Goal: Information Seeking & Learning: Find specific fact

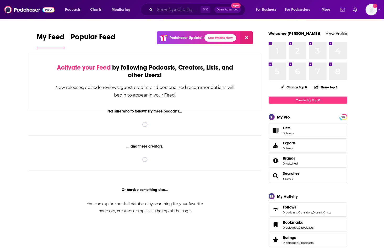
click at [186, 10] on input "Search podcasts, credits, & more..." at bounding box center [178, 10] width 46 height 8
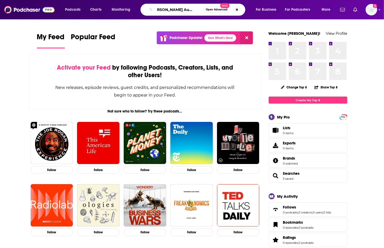
scroll to position [0, 9]
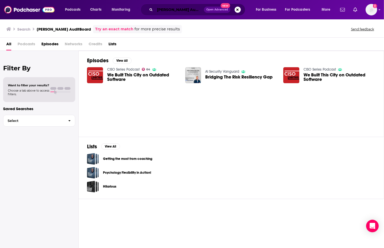
click at [165, 11] on input "[PERSON_NAME] AuditBoard" at bounding box center [179, 10] width 49 height 8
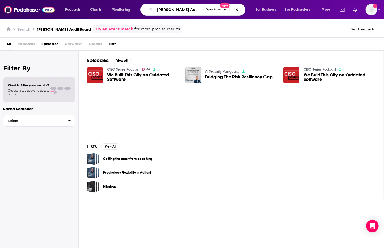
click at [165, 11] on input "[PERSON_NAME] AuditBoard" at bounding box center [179, 10] width 48 height 8
paste input "Life of a CISO with Dr. [PERSON_NAME]"
type input "Life of a CISO with Dr. [PERSON_NAME]"
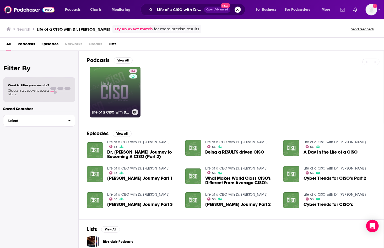
click at [107, 83] on link "53 Life of a CISO with Dr. [PERSON_NAME]" at bounding box center [115, 92] width 51 height 51
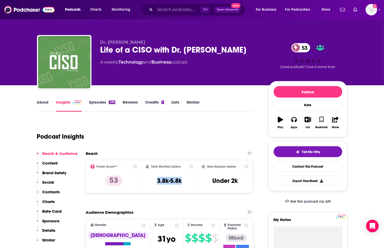
drag, startPoint x: 154, startPoint y: 181, endPoint x: 184, endPoint y: 181, distance: 29.9
click at [184, 181] on div "Total Monthly Listens 3.8k-5.8k" at bounding box center [169, 177] width 47 height 24
copy h3 "3.8k-5.8k"
click at [45, 99] on div "About Insights Episodes 299 Reviews Credits 1 Lists Similar" at bounding box center [145, 105] width 216 height 13
click at [45, 102] on link "About" at bounding box center [43, 106] width 12 height 12
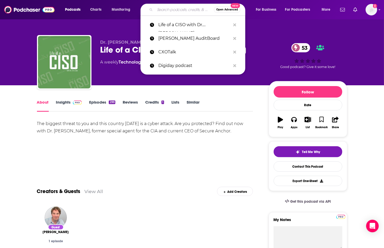
click at [181, 8] on input "Search podcasts, credits, & more..." at bounding box center [184, 10] width 59 height 8
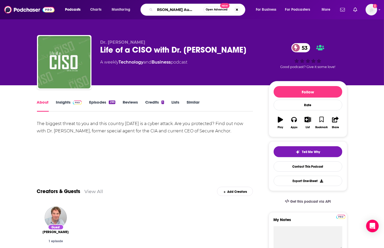
type input "[PERSON_NAME] AuditBoard"
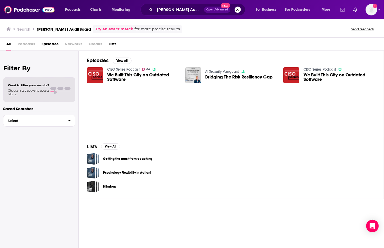
click at [134, 74] on span "We Built This City on Outdated Software" at bounding box center [143, 77] width 72 height 9
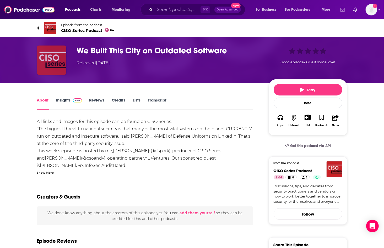
click at [59, 61] on img "We Built This City on Outdated Software" at bounding box center [51, 60] width 29 height 29
click at [97, 50] on h1 "We Built This City on Outdated Software" at bounding box center [168, 51] width 183 height 10
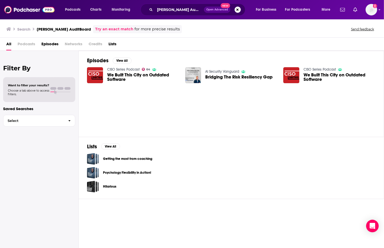
click at [224, 78] on span "Bridging The Risk Resiliency Gap" at bounding box center [238, 77] width 67 height 4
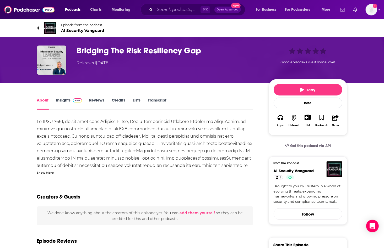
click at [49, 173] on div "Show More" at bounding box center [45, 172] width 17 height 5
